Goal: Task Accomplishment & Management: Manage account settings

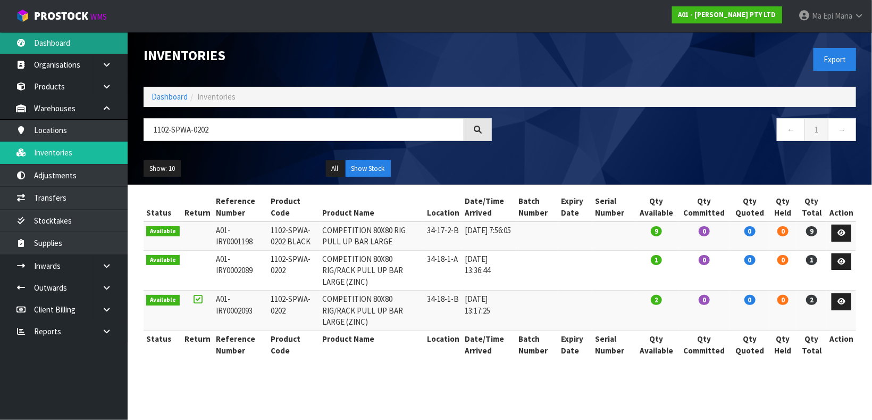
click at [60, 38] on link "Dashboard" at bounding box center [64, 43] width 128 height 22
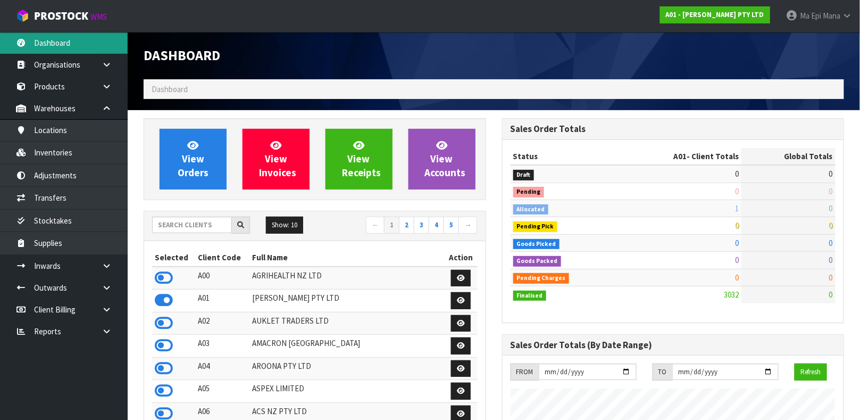
scroll to position [651, 358]
click at [219, 223] on input "text" at bounding box center [192, 224] width 80 height 16
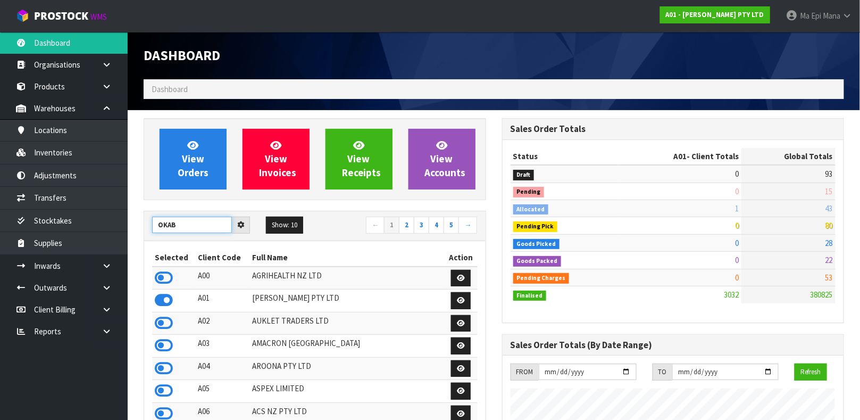
type input "OKAB"
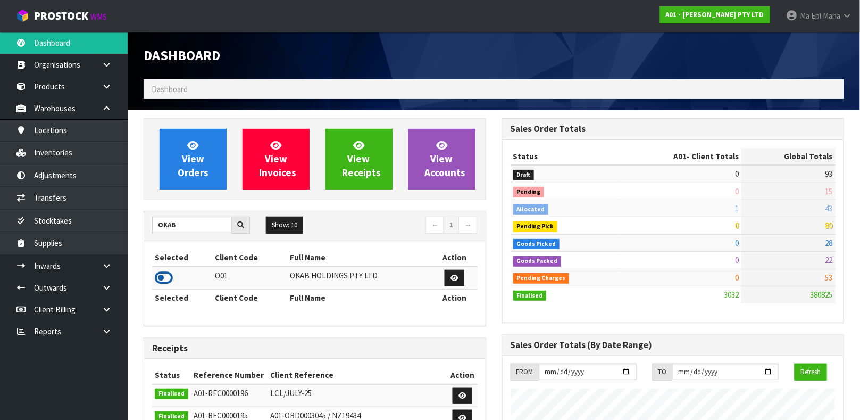
click at [167, 275] on icon at bounding box center [164, 278] width 18 height 16
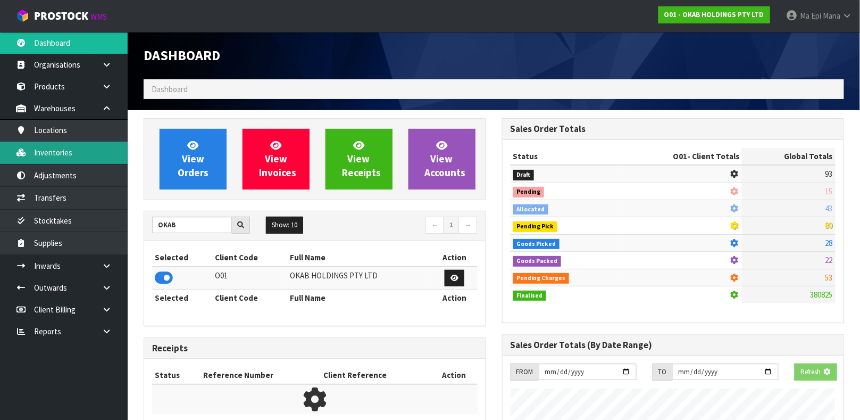
scroll to position [703, 358]
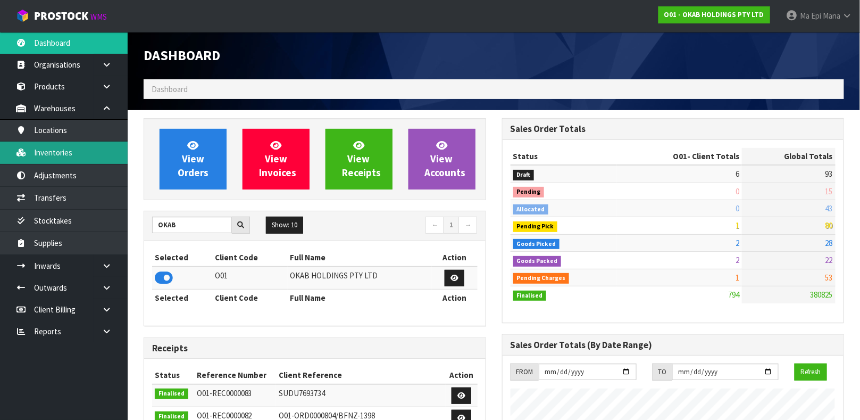
click at [97, 145] on link "Inventories" at bounding box center [64, 152] width 128 height 22
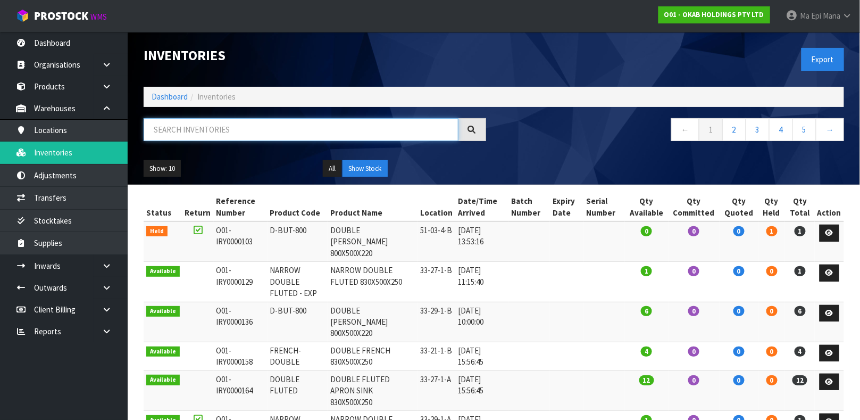
click at [181, 129] on input "text" at bounding box center [301, 129] width 315 height 23
type input "FLUTED APRON"
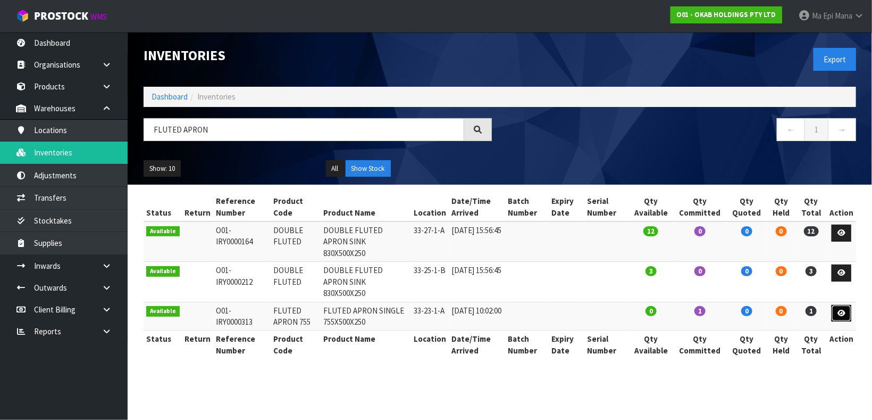
click at [846, 305] on link at bounding box center [842, 313] width 20 height 17
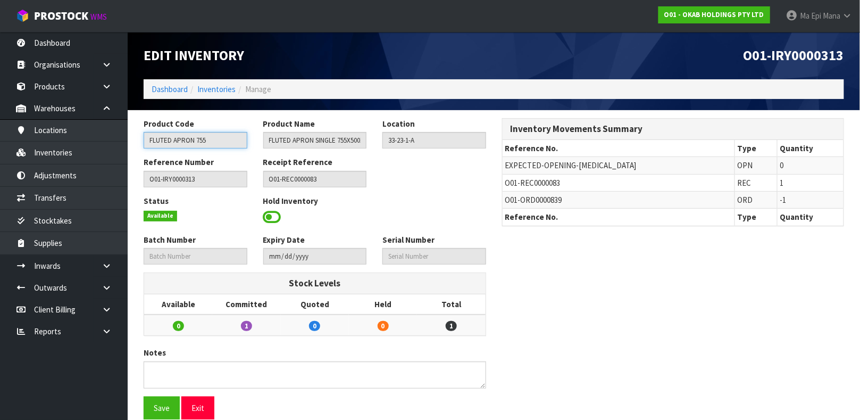
click at [208, 144] on input "FLUTED APRON 755" at bounding box center [196, 140] width 104 height 16
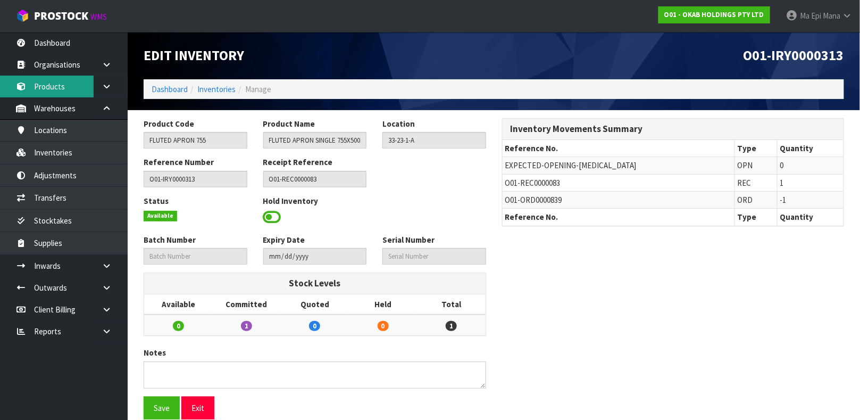
click at [46, 85] on link "Products" at bounding box center [64, 87] width 128 height 22
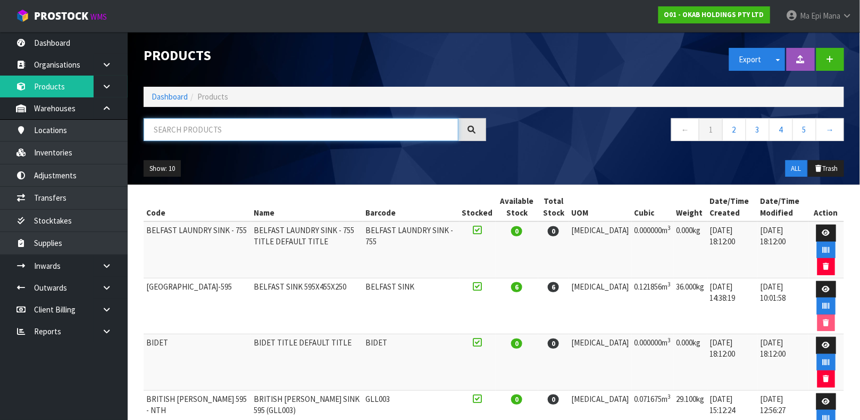
click at [253, 137] on input "text" at bounding box center [301, 129] width 315 height 23
paste input "FLUTED APRON 755"
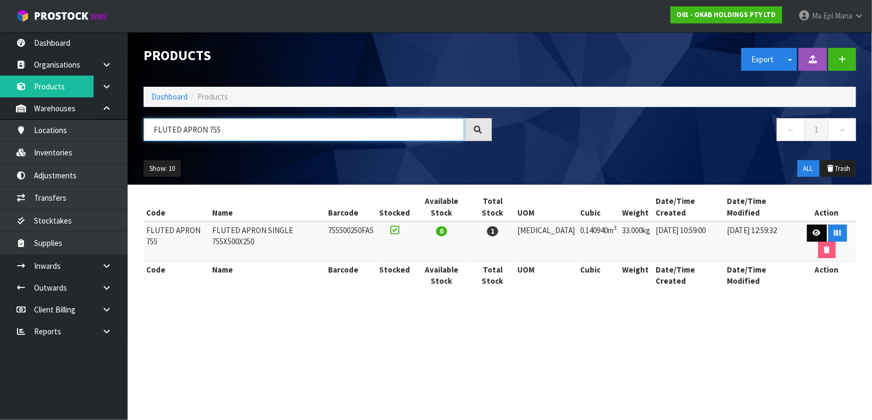
type input "FLUTED APRON 755"
click at [813, 229] on icon at bounding box center [817, 232] width 8 height 7
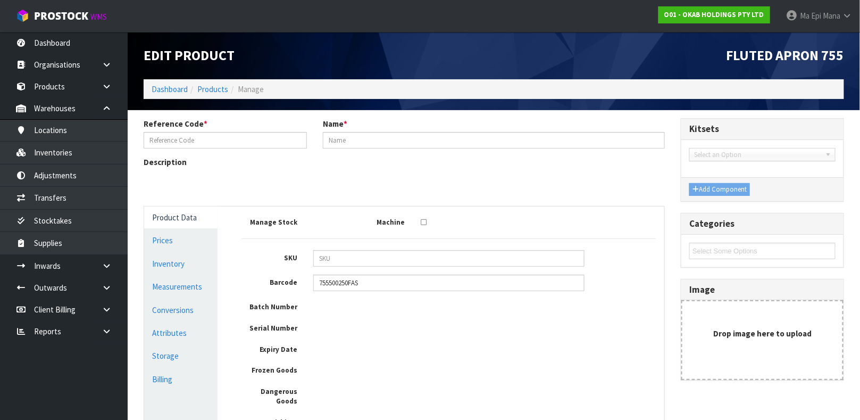
type input "FLUTED APRON 755"
type input "FLUTED APRON SINGLE 755X500X250"
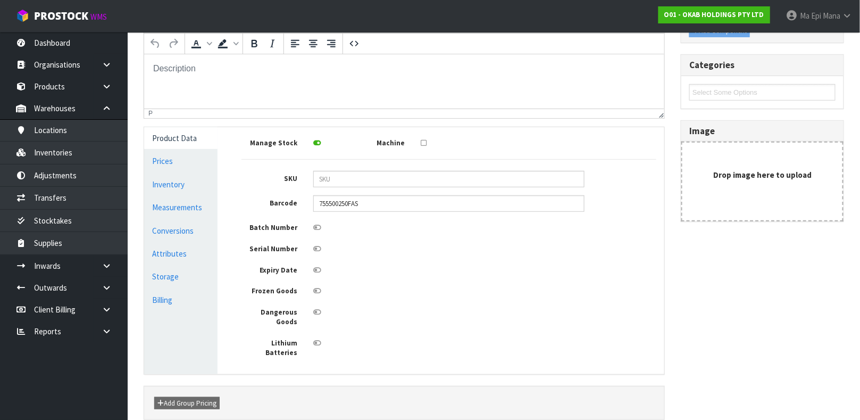
scroll to position [160, 0]
click at [182, 207] on link "Measurements" at bounding box center [180, 206] width 73 height 22
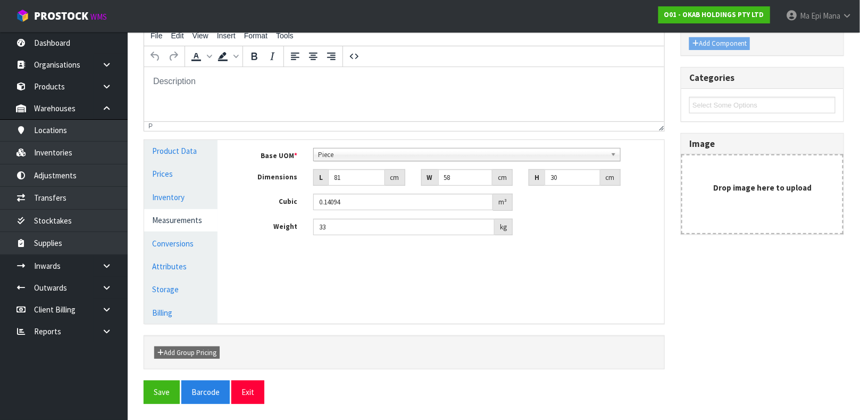
scroll to position [145, 0]
click at [183, 242] on link "Conversions" at bounding box center [180, 244] width 73 height 22
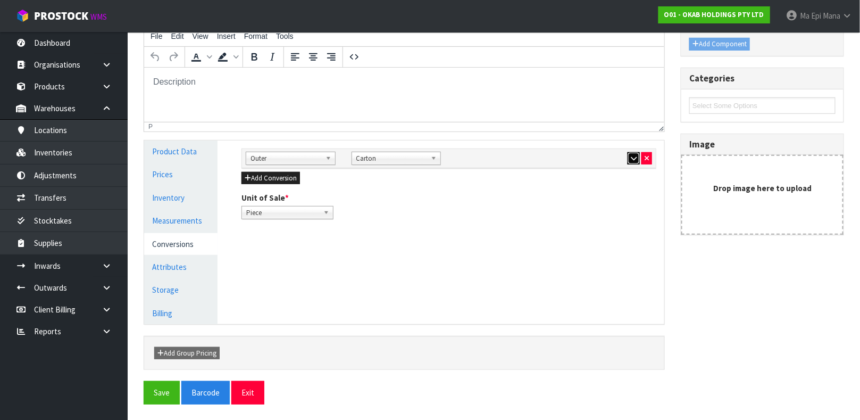
click at [633, 156] on icon "button" at bounding box center [634, 158] width 6 height 7
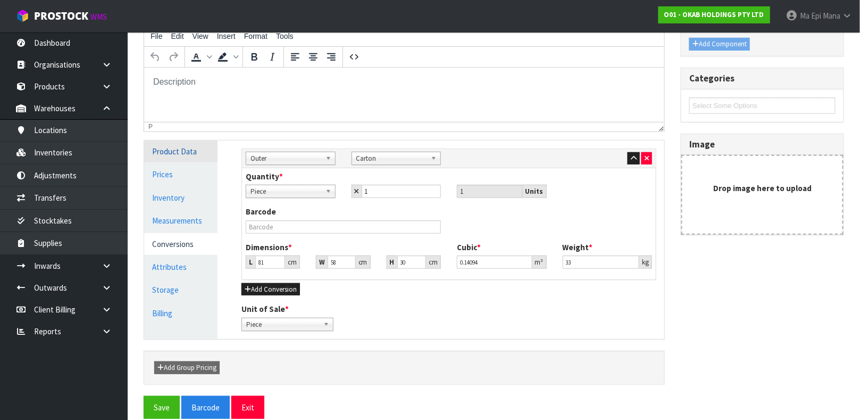
click at [173, 153] on link "Product Data" at bounding box center [180, 151] width 73 height 22
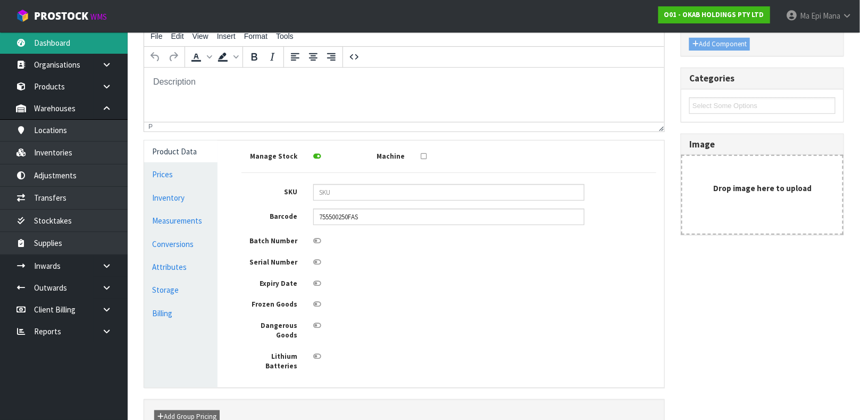
click at [59, 34] on link "Dashboard" at bounding box center [64, 43] width 128 height 22
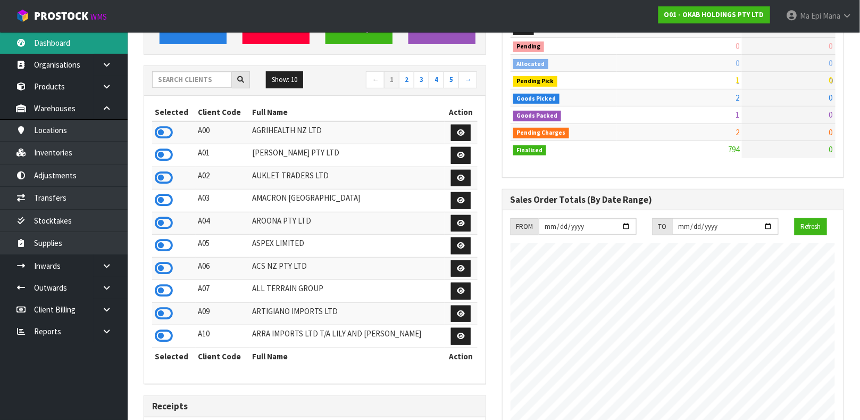
scroll to position [703, 358]
